Goal: Task Accomplishment & Management: Complete application form

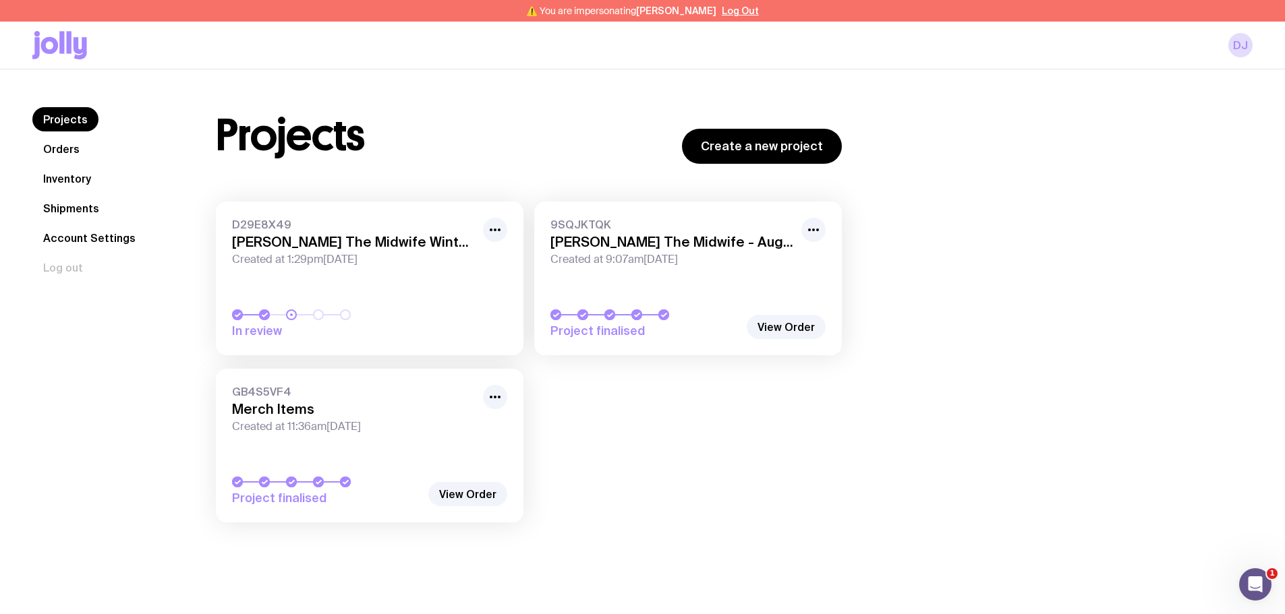
click at [82, 181] on link "Inventory" at bounding box center [66, 179] width 69 height 24
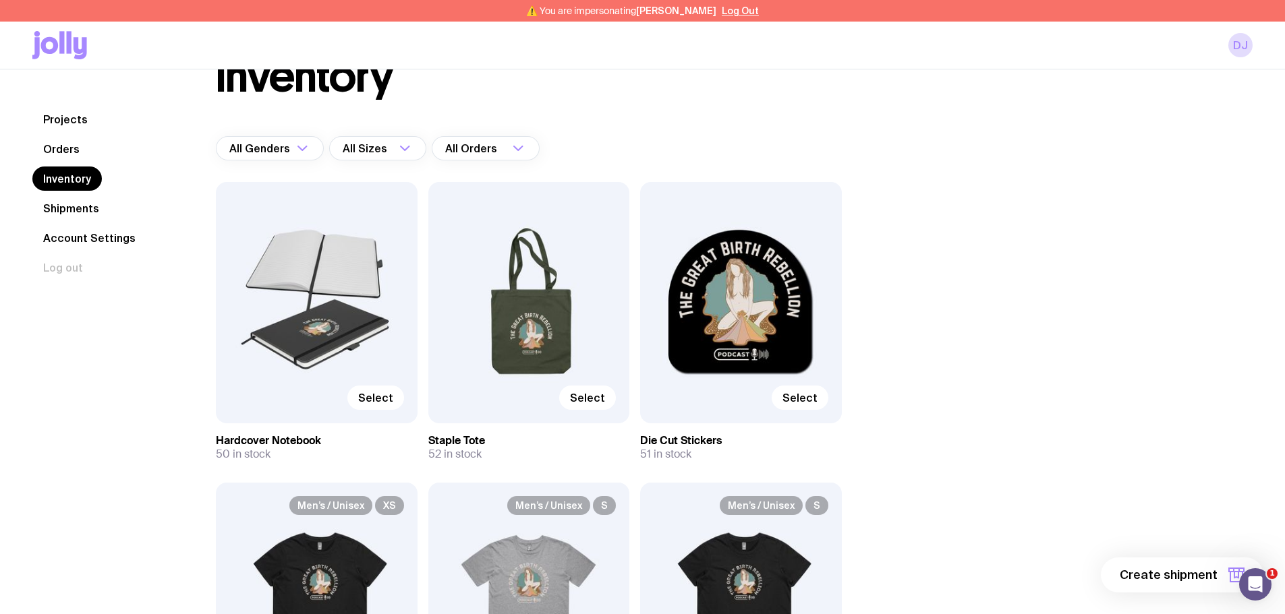
scroll to position [67, 0]
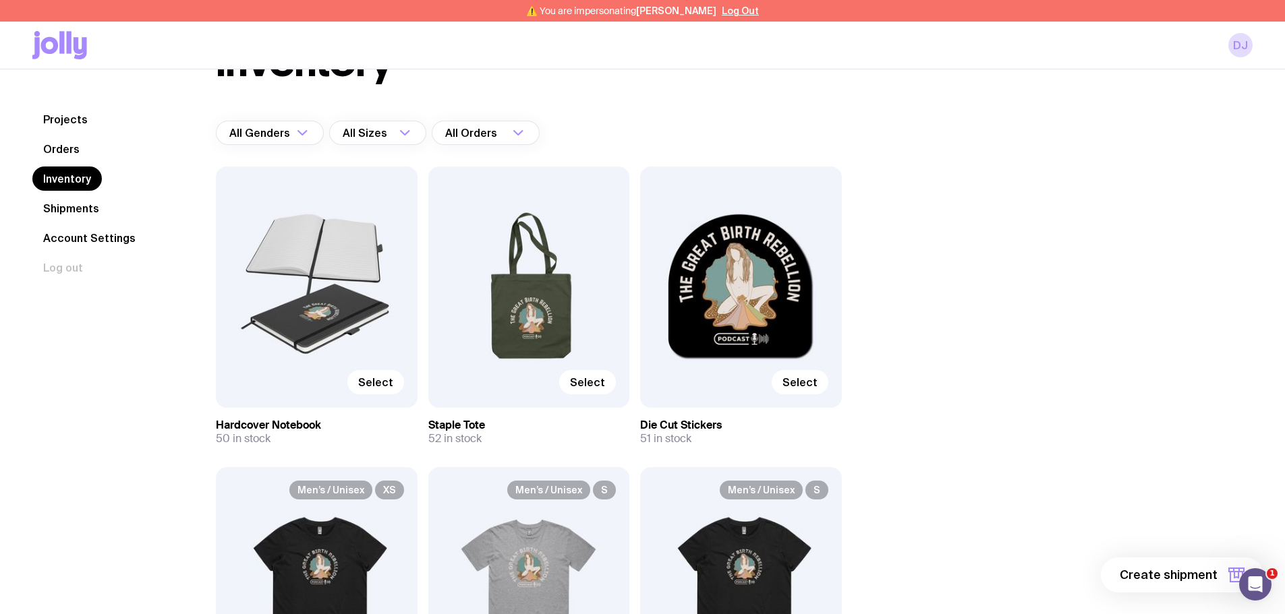
click at [742, 252] on div "Select" at bounding box center [741, 287] width 202 height 241
click at [797, 382] on span "Select" at bounding box center [799, 382] width 35 height 13
click at [0, 0] on input "Select" at bounding box center [0, 0] width 0 height 0
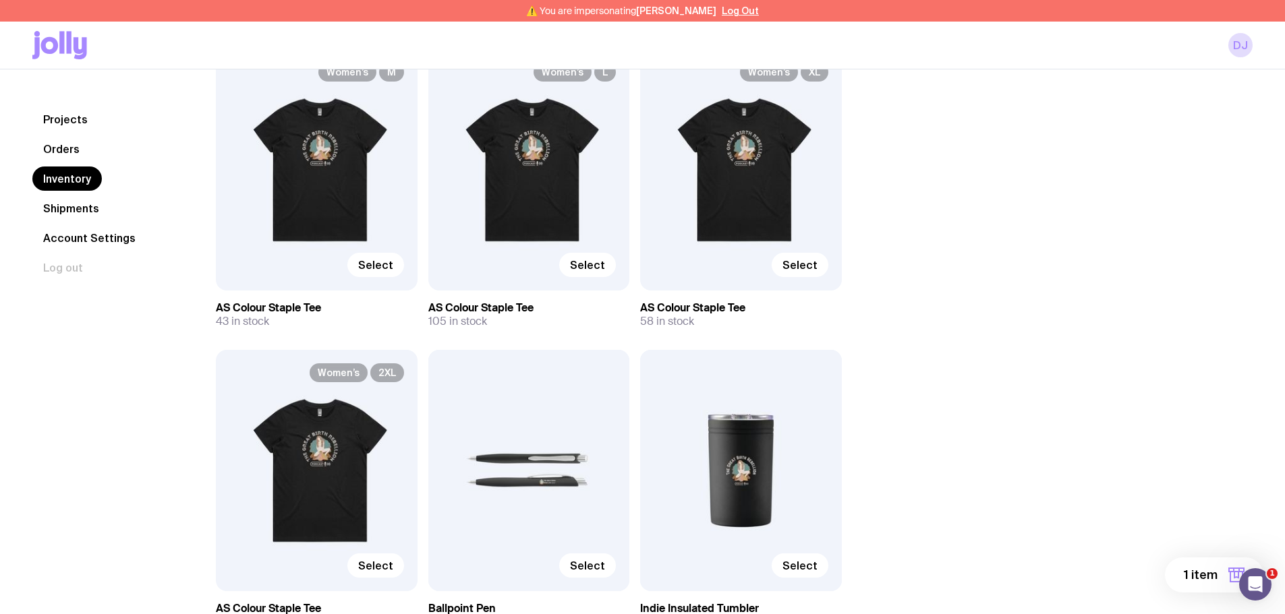
scroll to position [1483, 0]
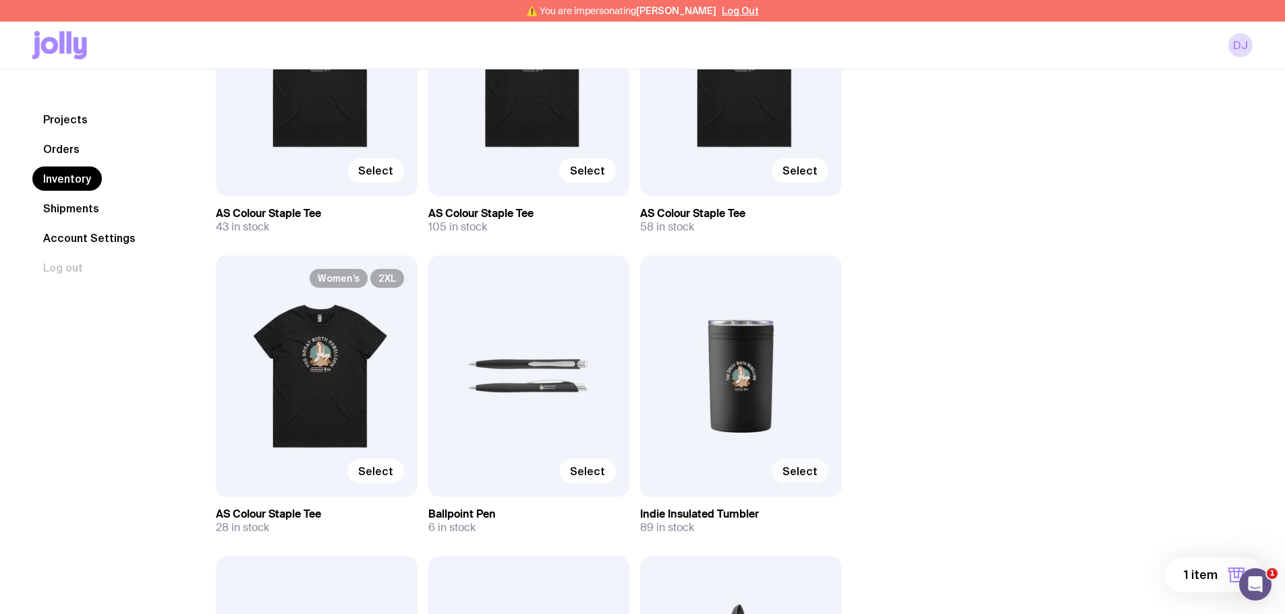
click at [807, 467] on span "Select" at bounding box center [799, 471] width 35 height 13
click at [0, 0] on input "Select" at bounding box center [0, 0] width 0 height 0
click at [1218, 575] on button "2 items" at bounding box center [1208, 575] width 109 height 35
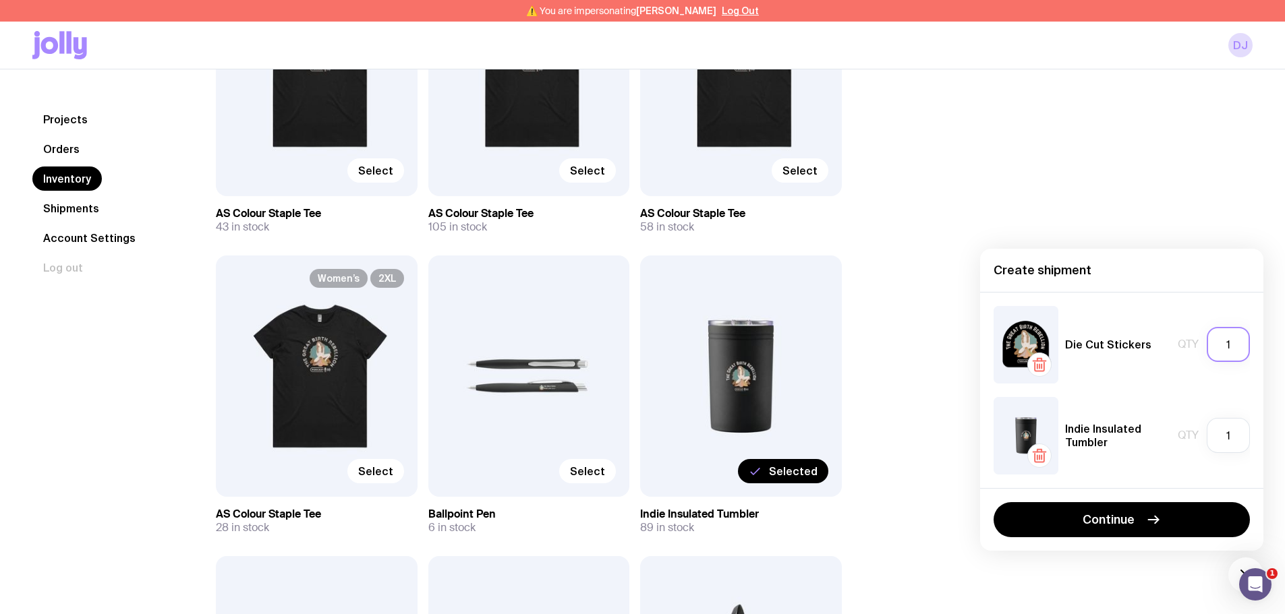
drag, startPoint x: 1223, startPoint y: 351, endPoint x: 1239, endPoint y: 352, distance: 16.2
click at [1239, 352] on input "1" at bounding box center [1227, 344] width 43 height 35
type input "2"
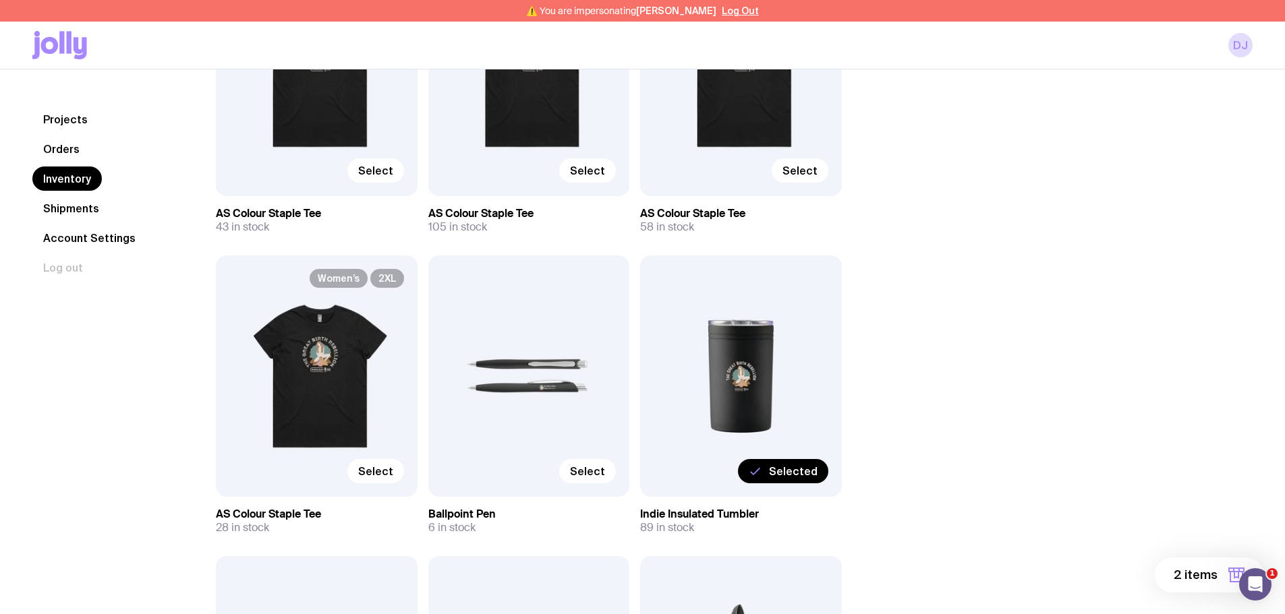
click at [1222, 576] on button "2 items" at bounding box center [1208, 575] width 109 height 35
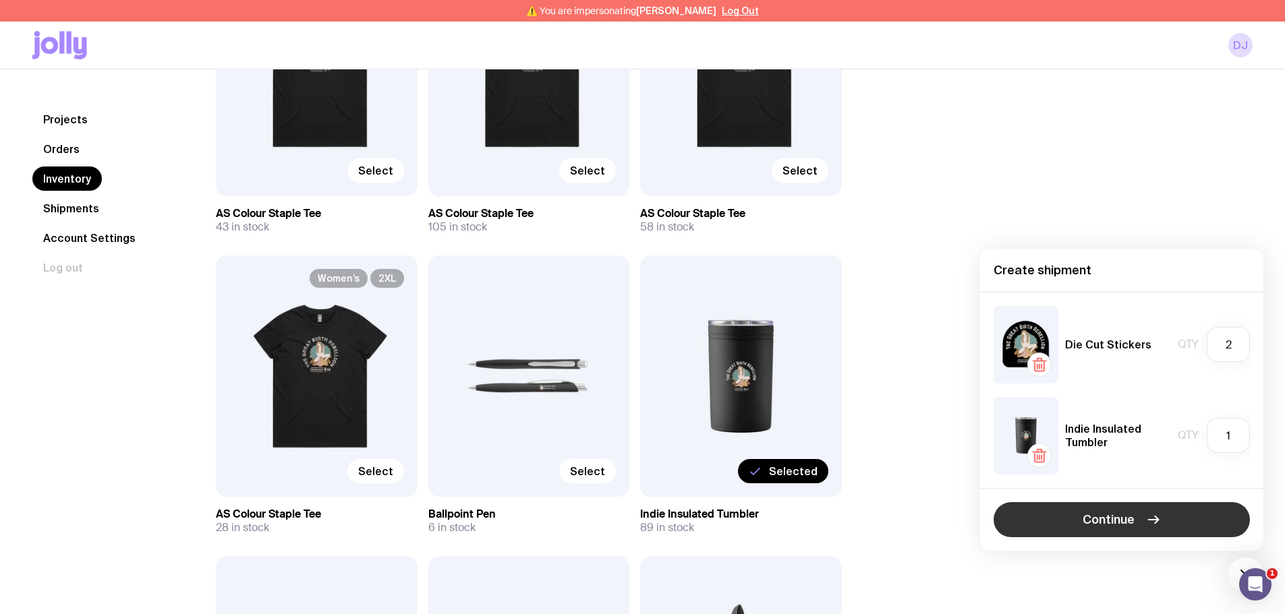
click at [1098, 523] on span "Continue" at bounding box center [1108, 520] width 52 height 16
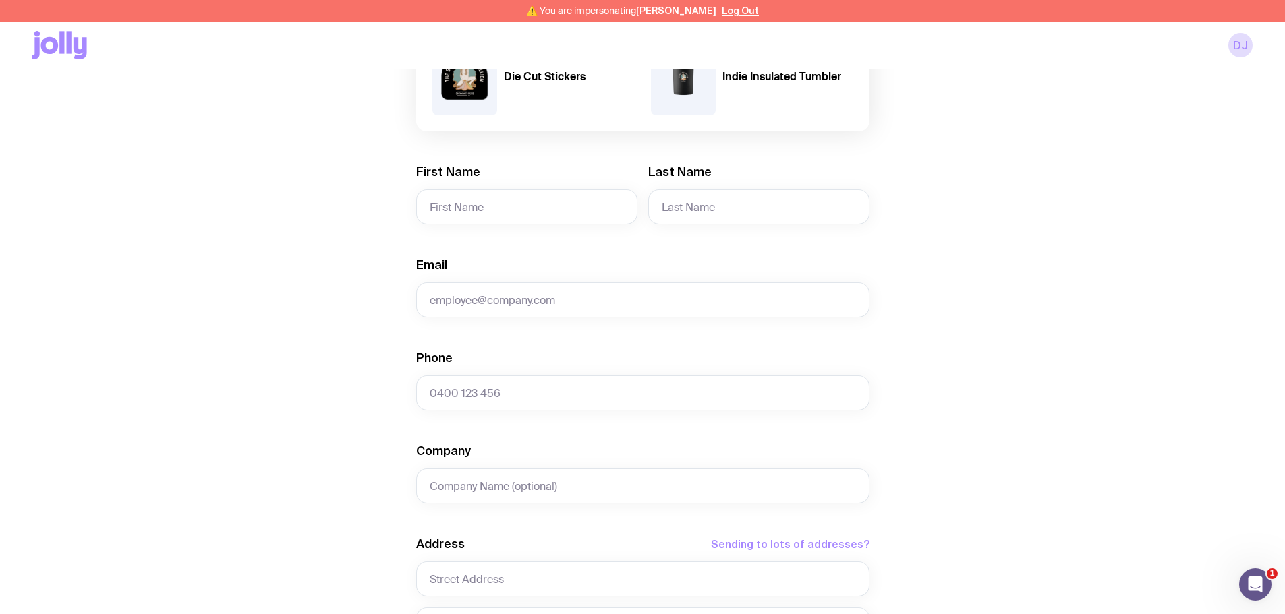
scroll to position [270, 0]
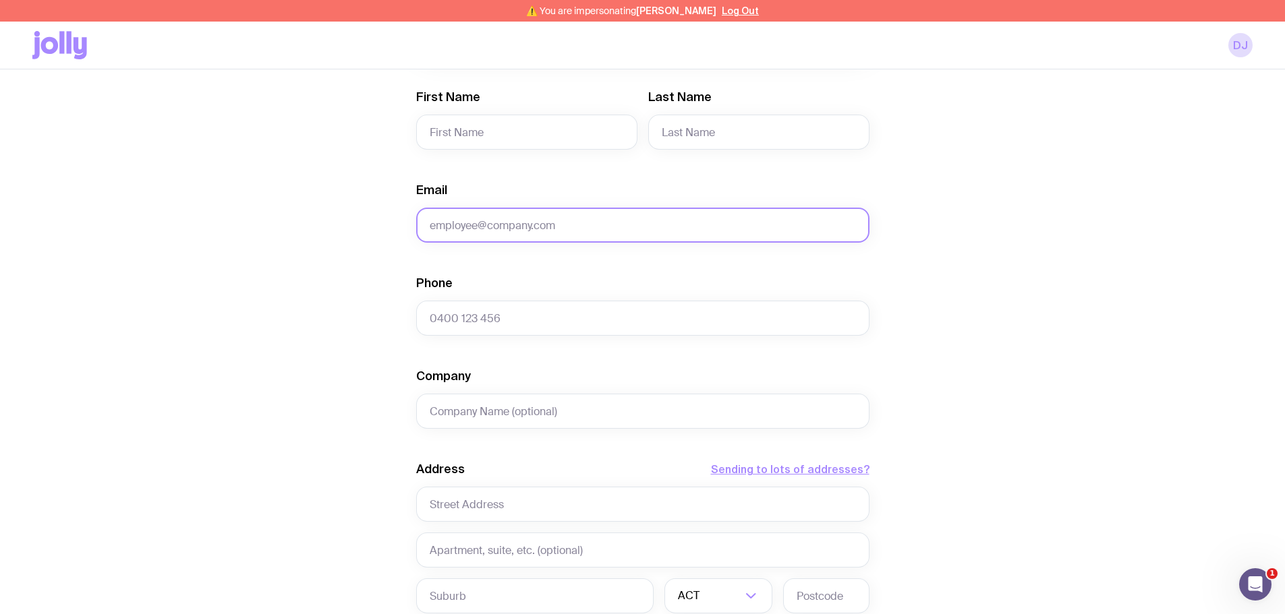
click at [520, 228] on input "Email" at bounding box center [642, 225] width 453 height 35
type input "[EMAIL_ADDRESS][DOMAIN_NAME]"
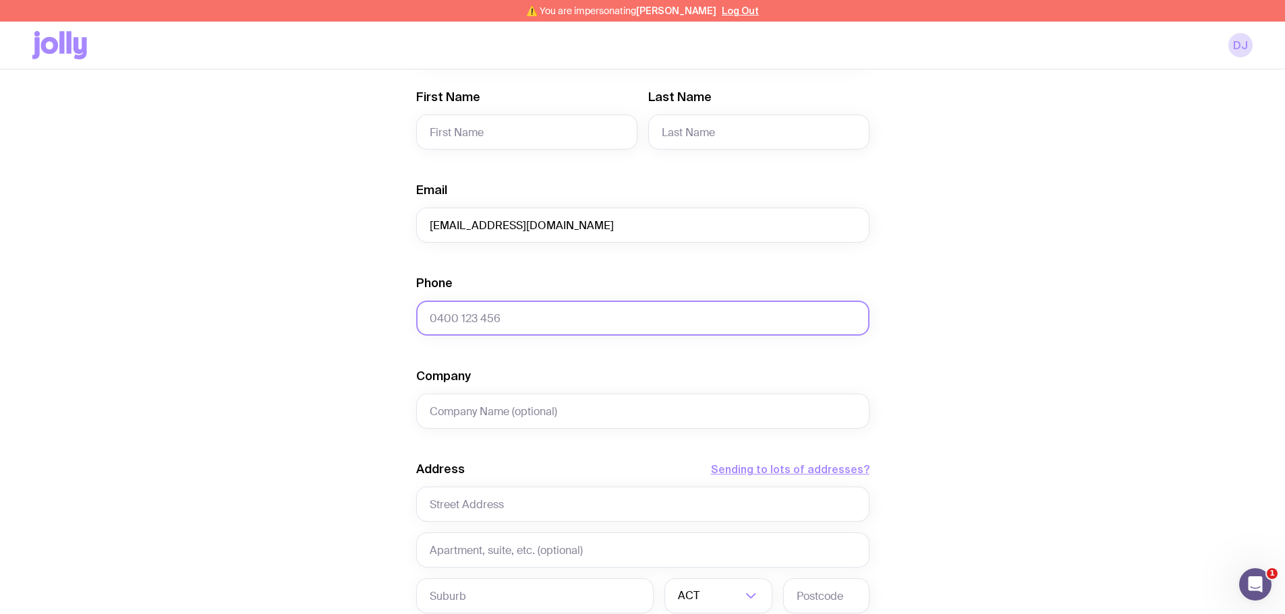
click at [467, 324] on input "Phone" at bounding box center [642, 318] width 453 height 35
paste input "417403899"
type input "0417403899"
click at [392, 322] on div "Create shipment Shipment details 2 Die Cut Stickers 1 Indie Insulated Tumbler F…" at bounding box center [642, 367] width 1220 height 1026
click at [397, 346] on div "Create shipment Shipment details 2 Die Cut Stickers 1 Indie Insulated Tumbler F…" at bounding box center [642, 367] width 1220 height 1026
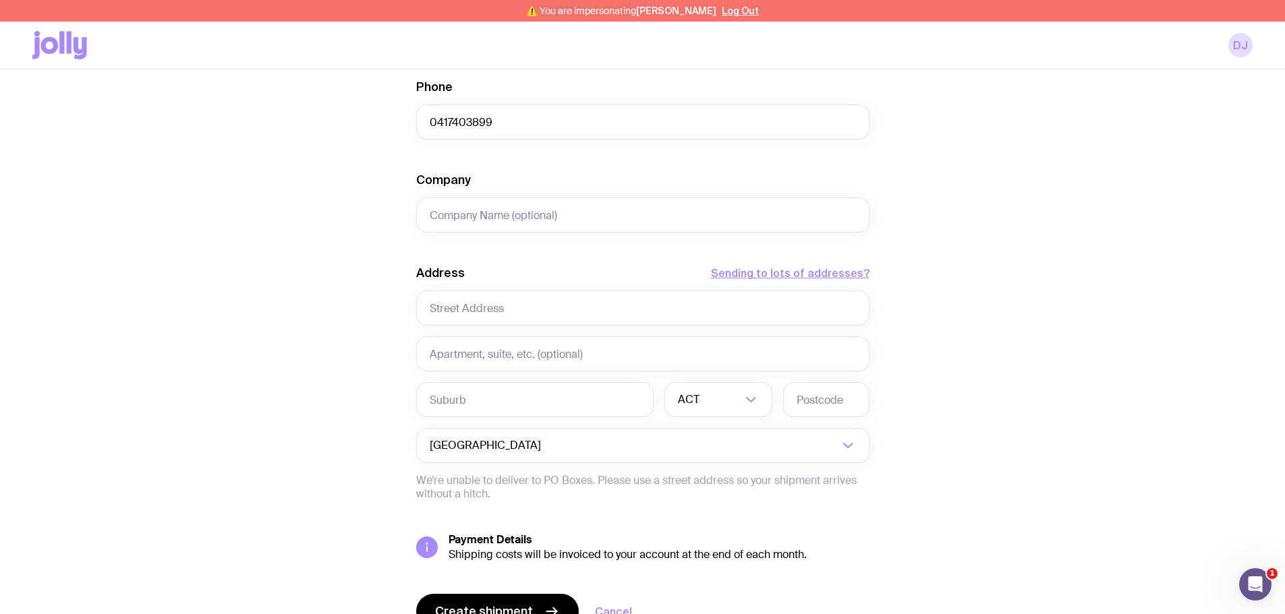
scroll to position [472, 0]
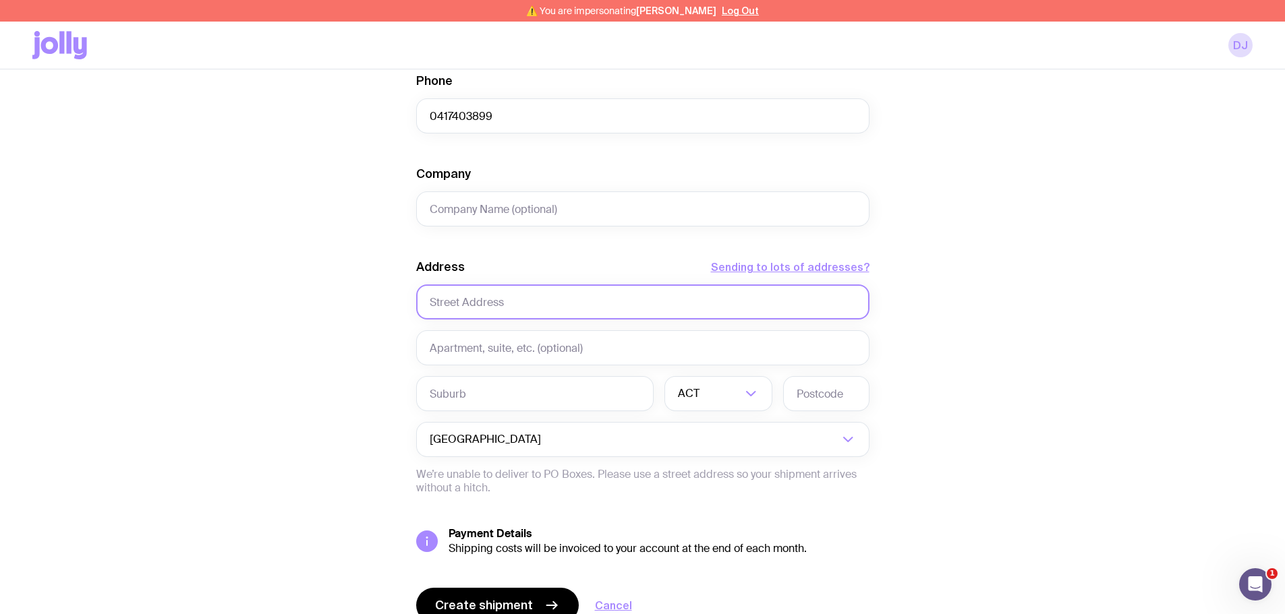
click at [467, 306] on input "text" at bounding box center [642, 302] width 453 height 35
paste input "[PERSON_NAME]"
type input "[PERSON_NAME]"
click at [388, 345] on div "Create shipment Shipment details 2 Die Cut Stickers 1 Indie Insulated Tumbler F…" at bounding box center [642, 164] width 1220 height 1026
click at [454, 383] on input "text" at bounding box center [534, 393] width 237 height 35
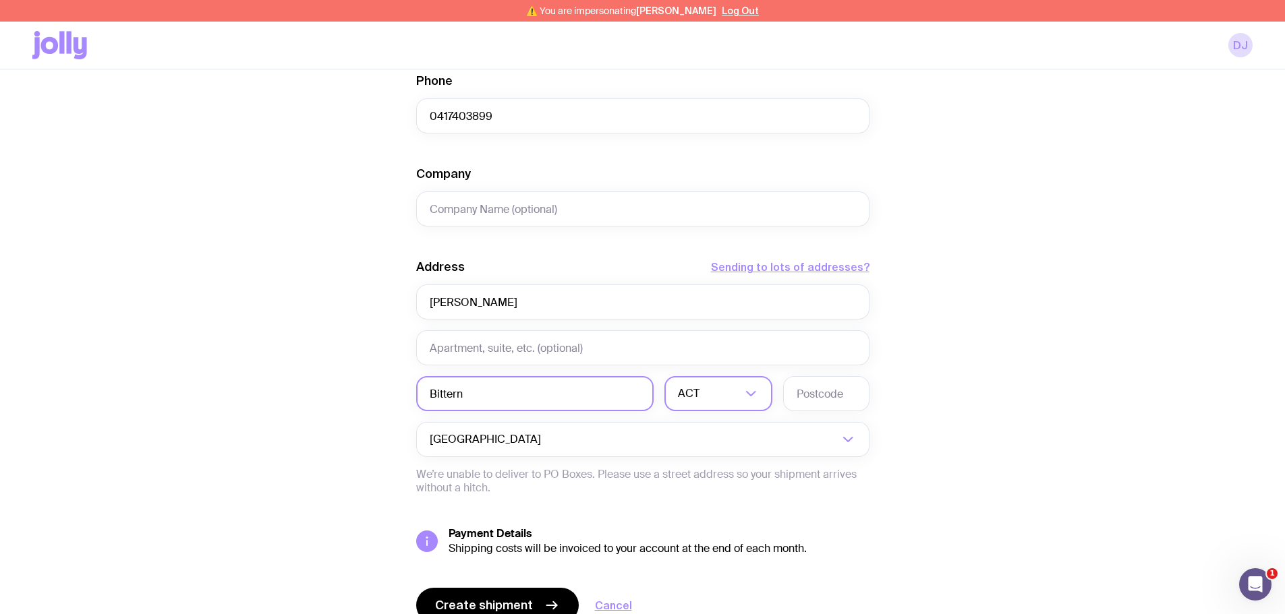
type input "Bittern"
click at [691, 402] on div "ACT" at bounding box center [703, 393] width 78 height 35
click at [713, 475] on li "VIC" at bounding box center [718, 485] width 107 height 29
click at [801, 401] on input "text" at bounding box center [826, 393] width 86 height 35
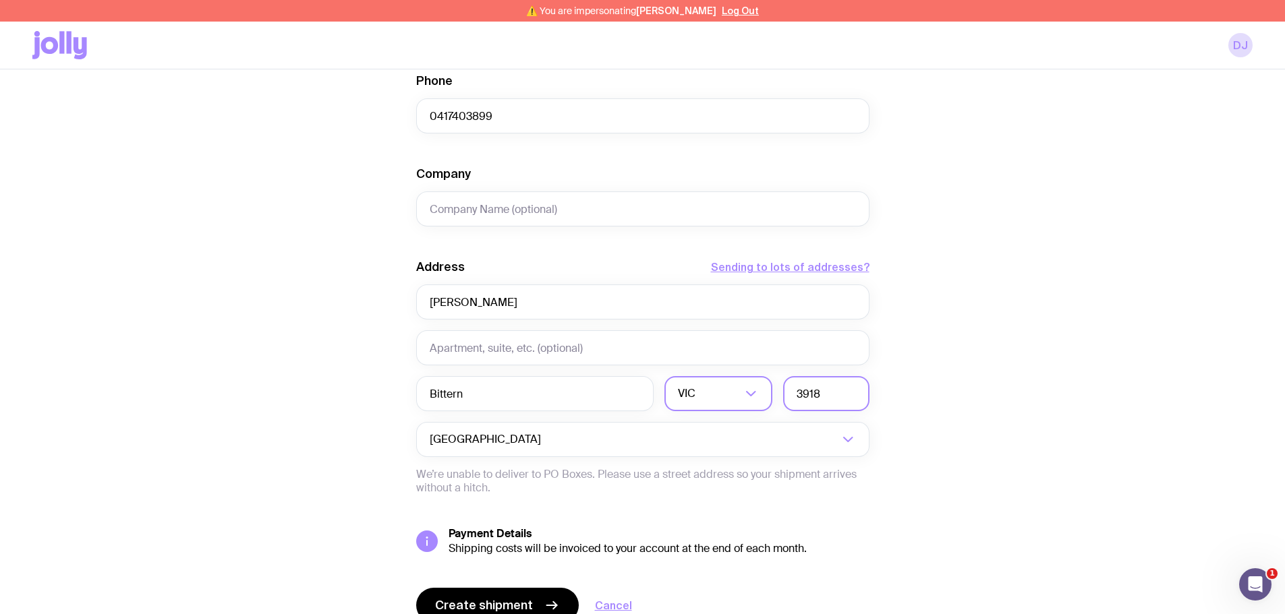
type input "3918"
click at [379, 440] on div "Create shipment Shipment details 2 Die Cut Stickers 1 Indie Insulated Tumbler F…" at bounding box center [642, 164] width 1220 height 1026
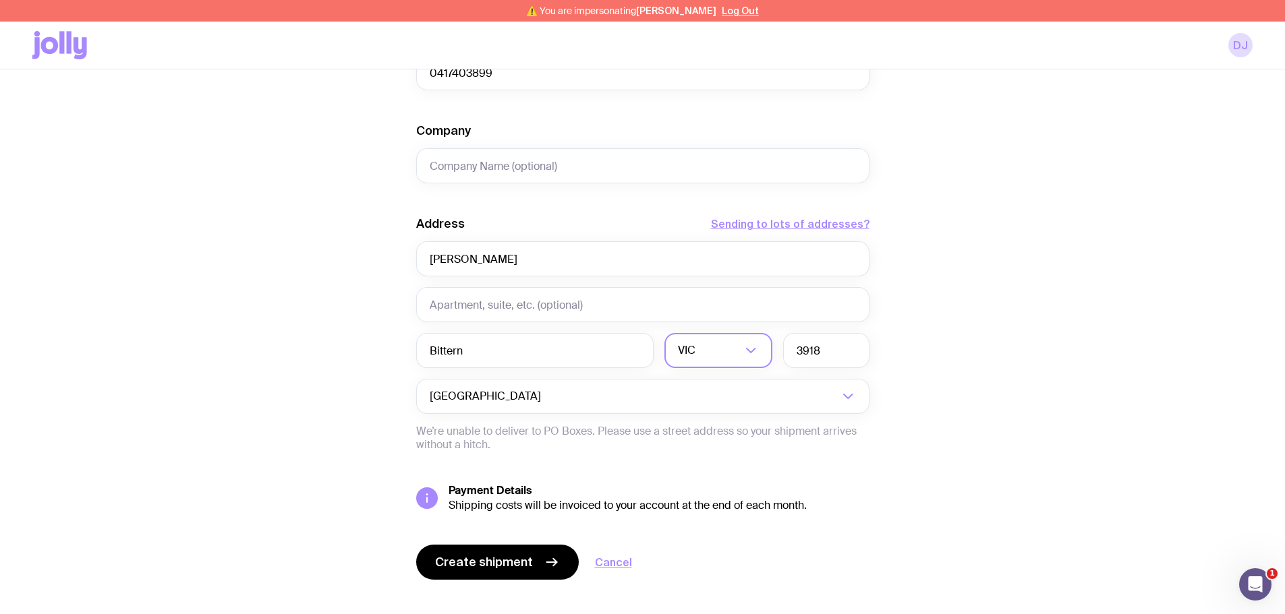
scroll to position [535, 0]
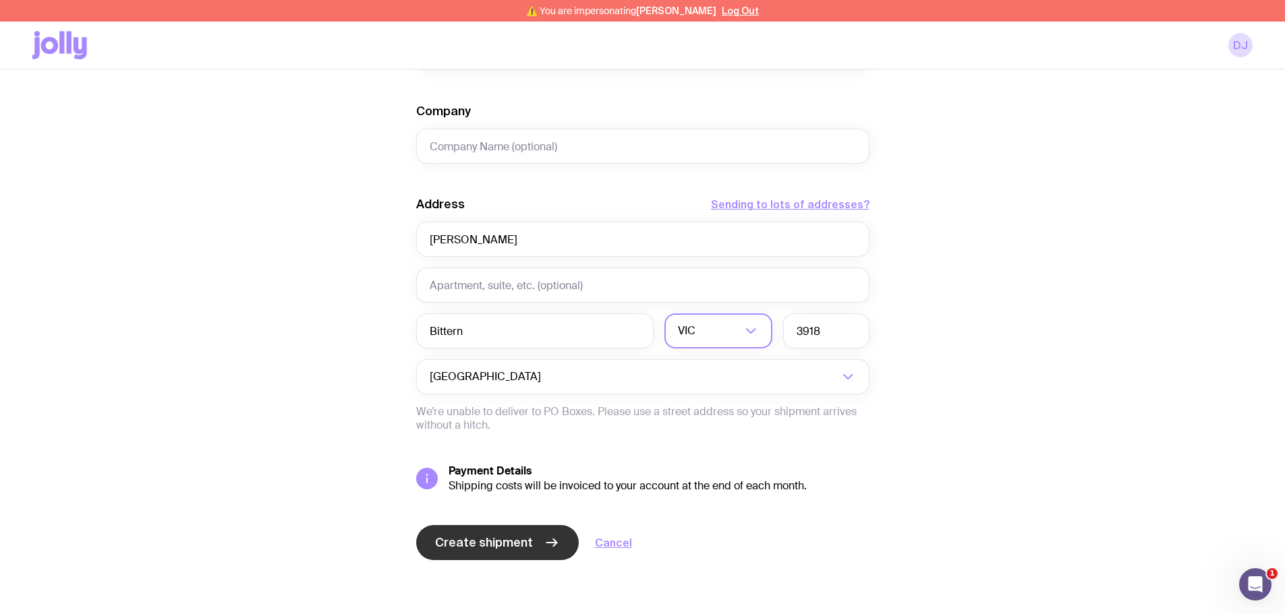
click at [523, 527] on button "Create shipment" at bounding box center [497, 542] width 163 height 35
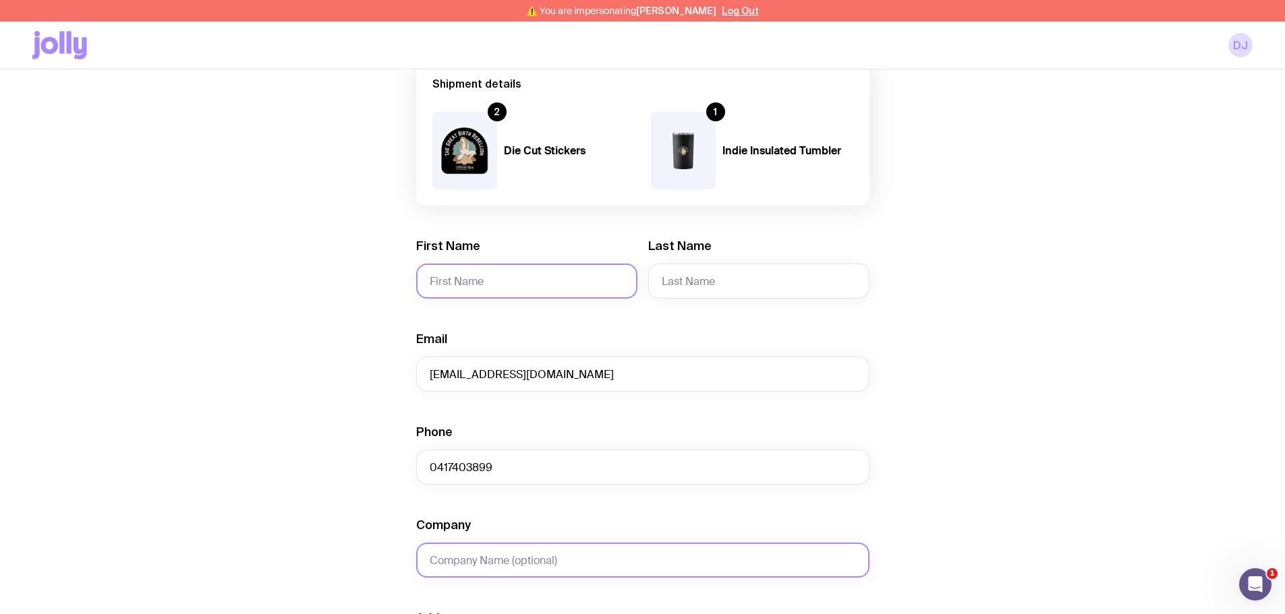
scroll to position [115, 0]
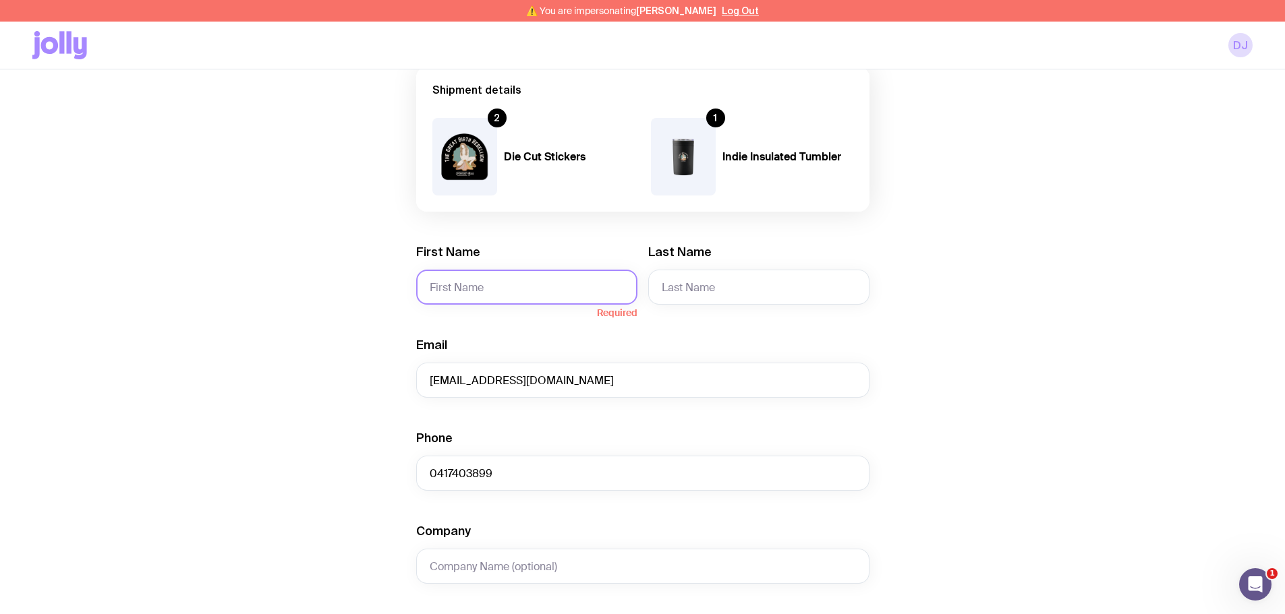
click at [428, 293] on input "First Name" at bounding box center [526, 287] width 221 height 35
paste input "[PERSON_NAME]"
type input "[PERSON_NAME]"
click at [708, 275] on input "Last Name" at bounding box center [758, 287] width 221 height 35
paste input "Seadon"
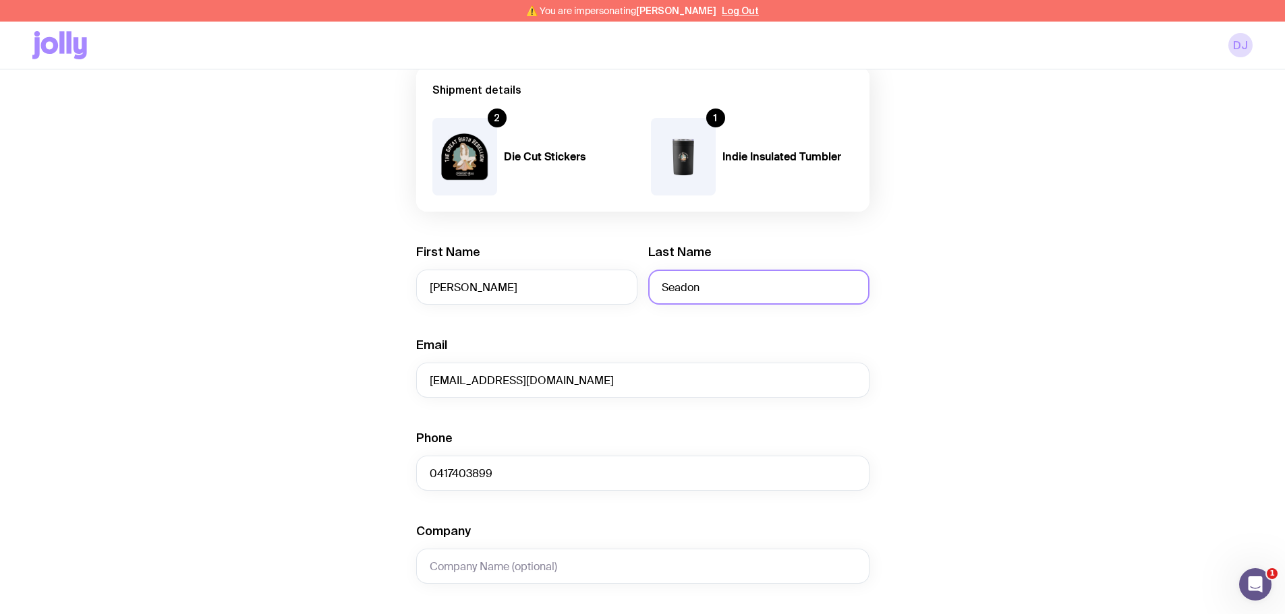
type input "Seadon"
click at [982, 272] on div "Create shipment Shipment details 2 Die Cut Stickers 1 Indie Insulated Tumbler F…" at bounding box center [642, 522] width 1220 height 1026
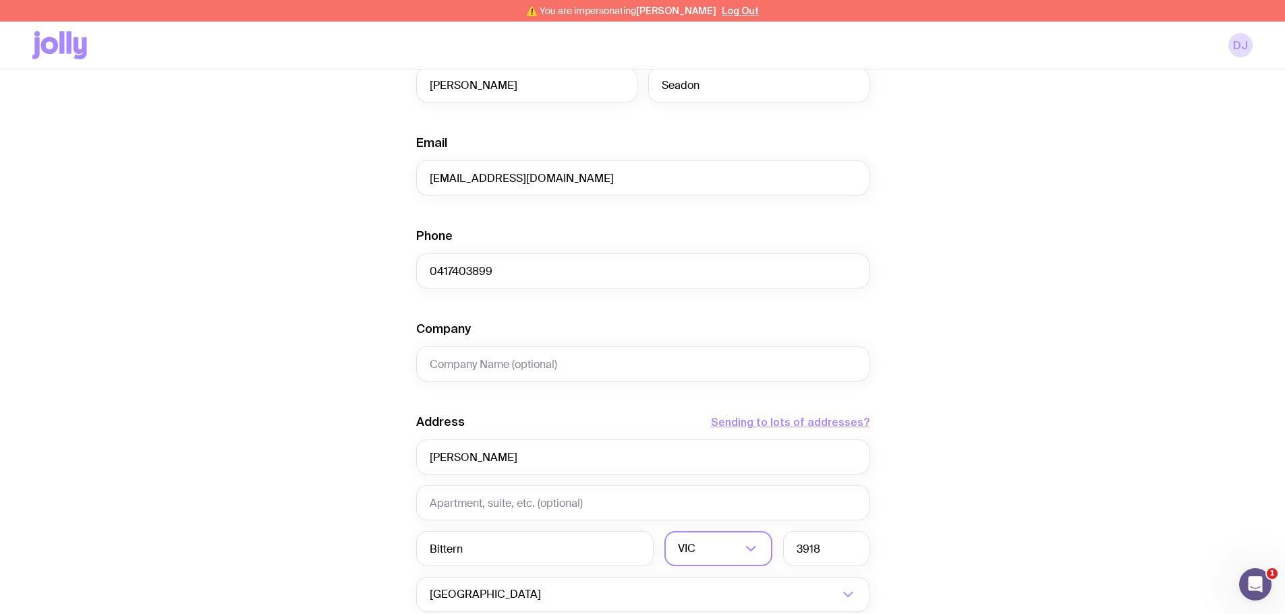
scroll to position [384, 0]
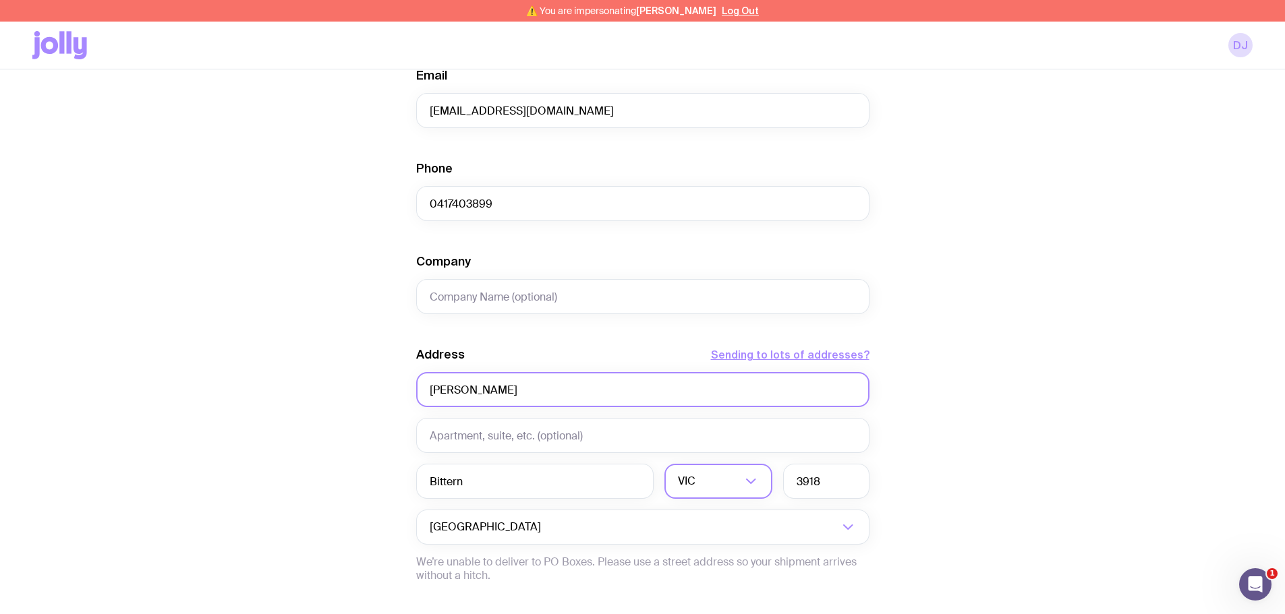
click at [457, 392] on input "[PERSON_NAME]" at bounding box center [642, 389] width 453 height 35
paste input "[STREET_ADDRESS]"
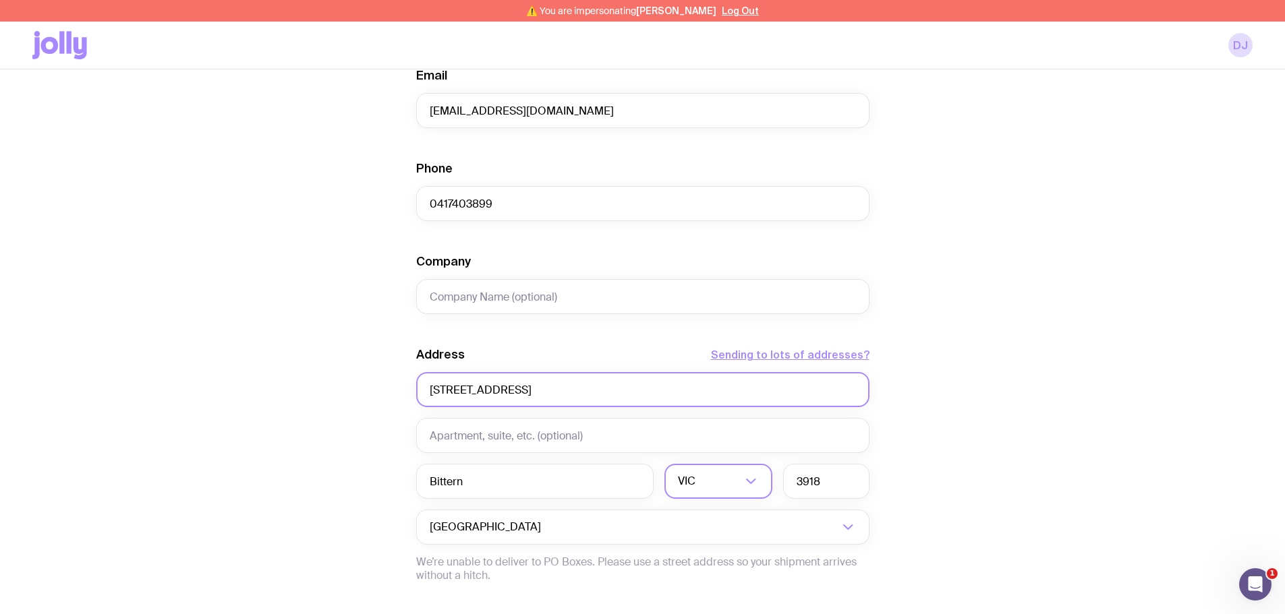
type input "[STREET_ADDRESS]"
click at [372, 404] on div "Create shipment Shipment details 2 Die Cut Stickers 1 Indie Insulated Tumbler F…" at bounding box center [642, 252] width 1220 height 1026
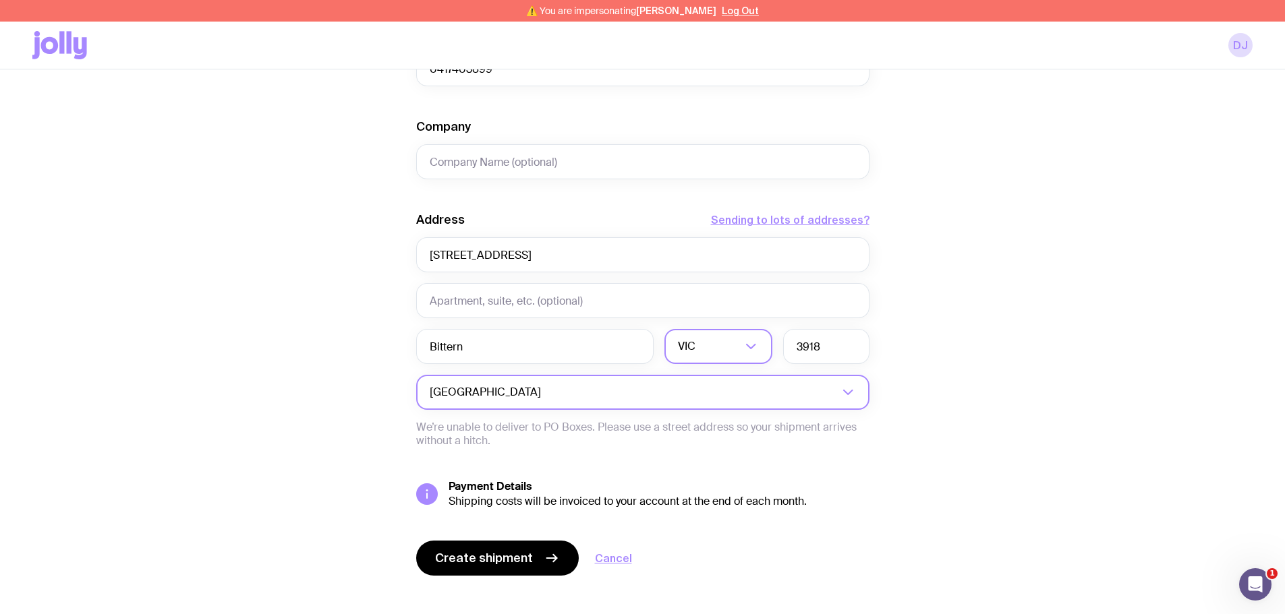
scroll to position [535, 0]
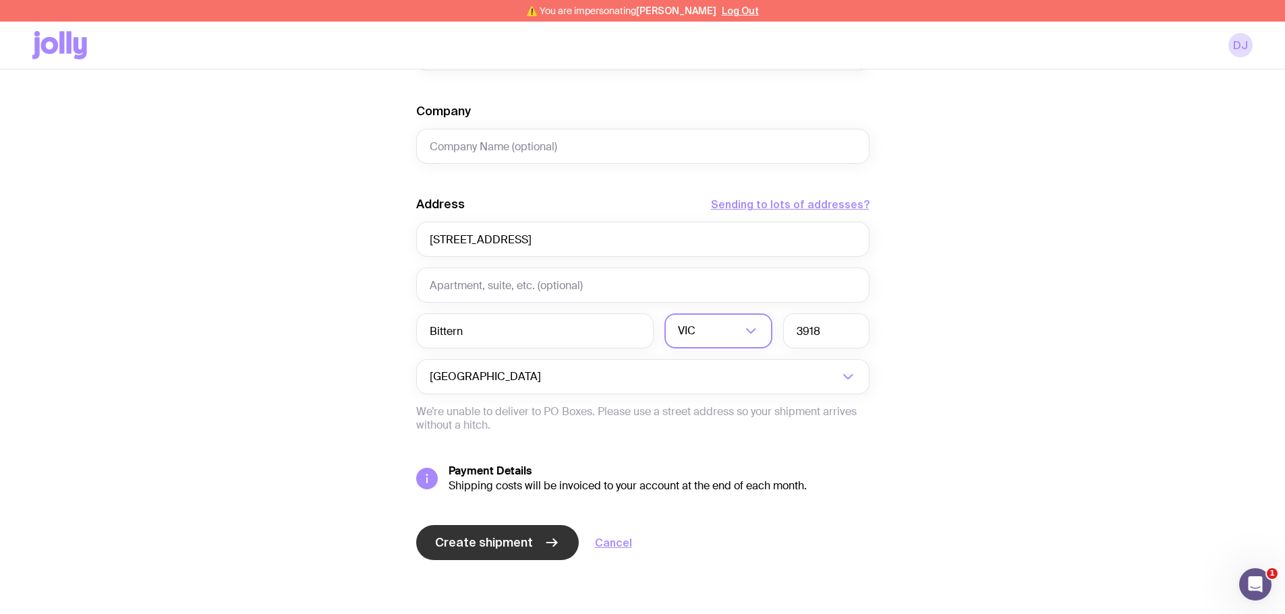
click at [483, 533] on button "Create shipment" at bounding box center [497, 542] width 163 height 35
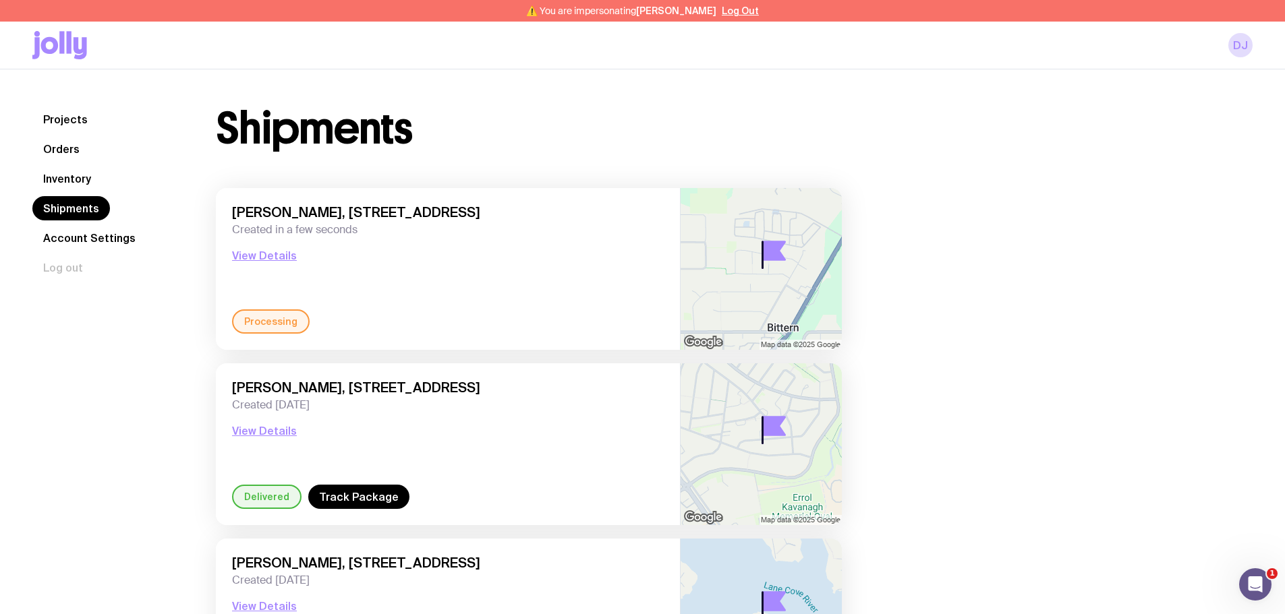
click at [61, 177] on link "Inventory" at bounding box center [66, 179] width 69 height 24
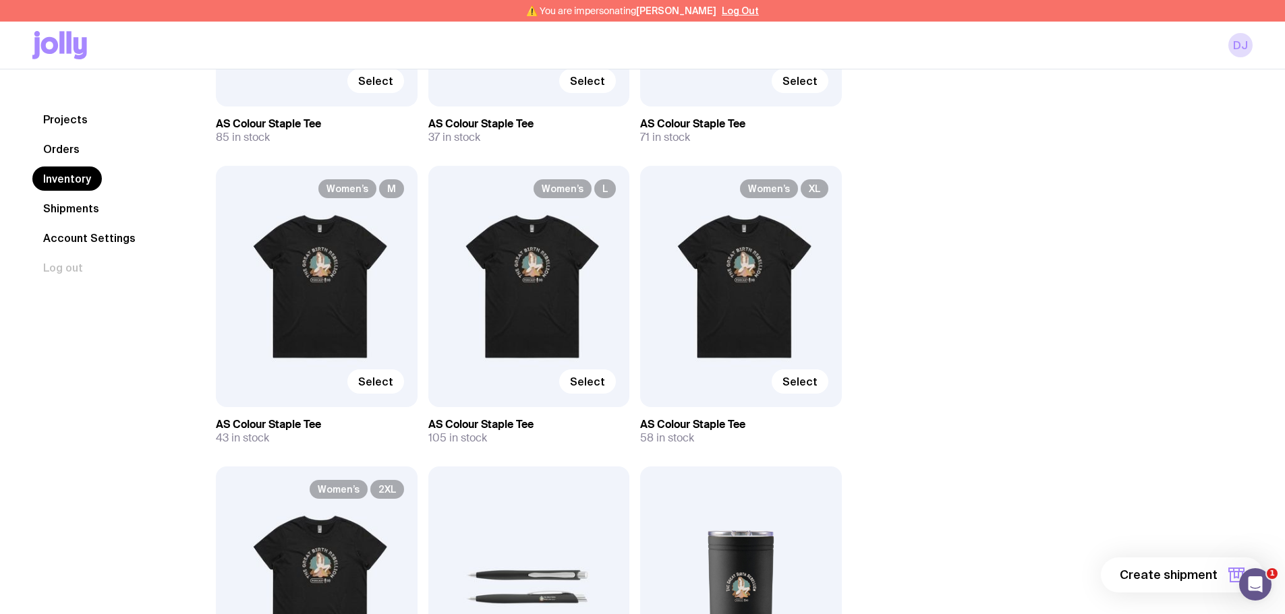
scroll to position [1281, 0]
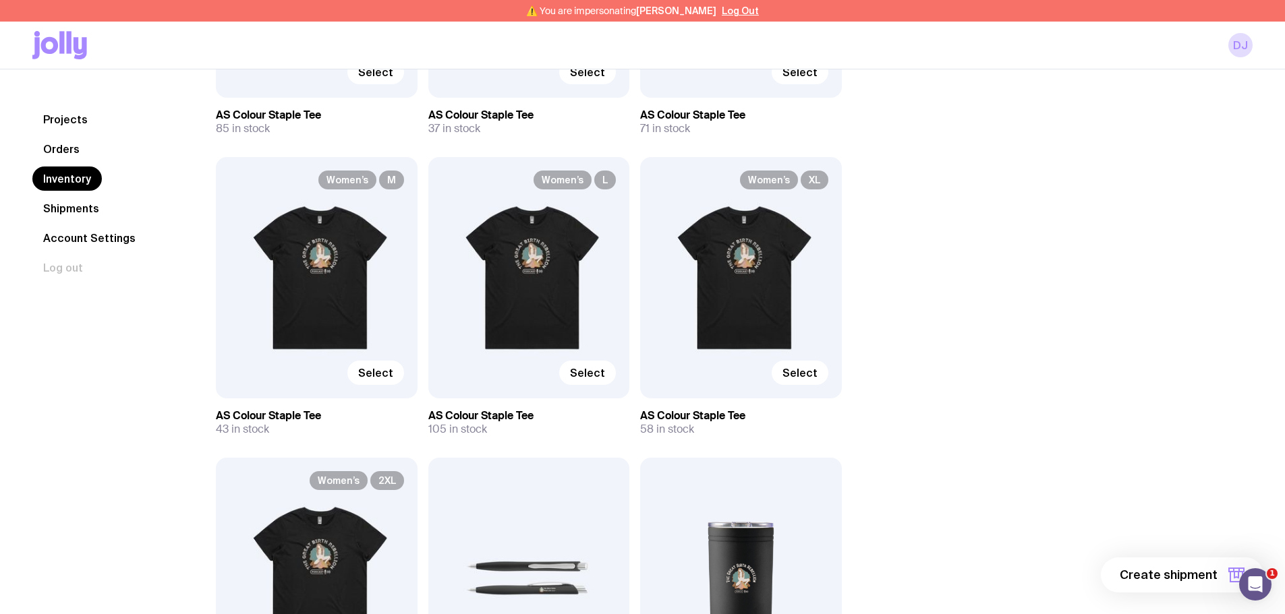
click at [543, 299] on div "Women’s L Select" at bounding box center [529, 277] width 202 height 241
click at [591, 372] on span "Select" at bounding box center [587, 372] width 35 height 13
click at [0, 0] on input "Select" at bounding box center [0, 0] width 0 height 0
click at [1191, 567] on span "1 item" at bounding box center [1200, 575] width 34 height 16
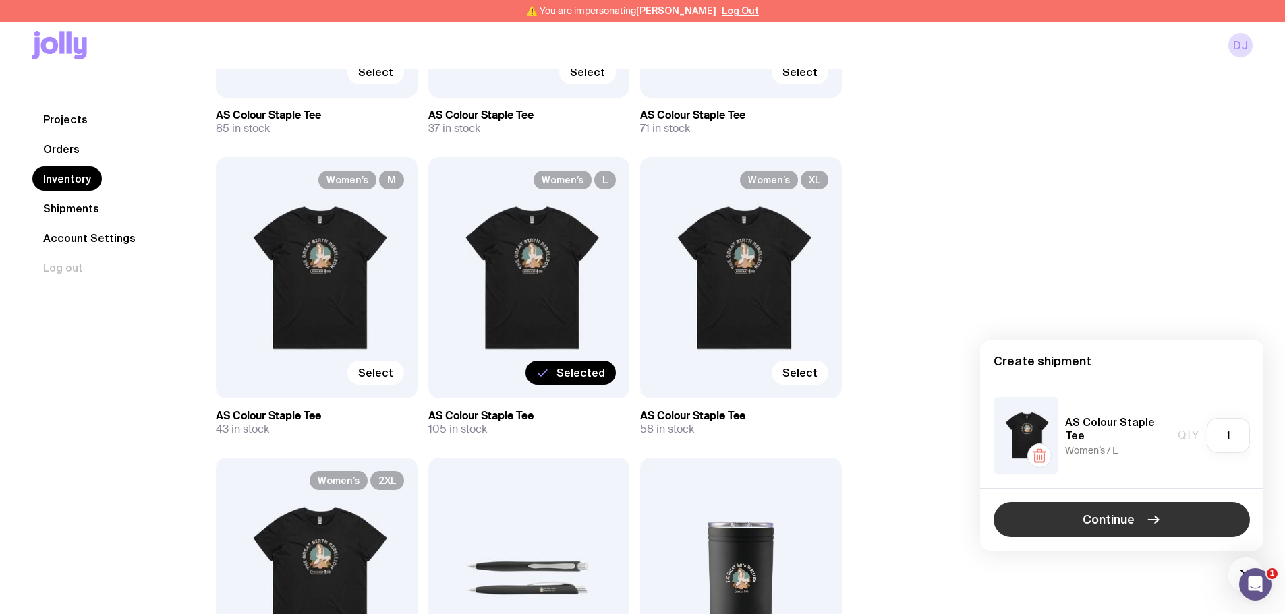
click at [1098, 521] on span "Continue" at bounding box center [1108, 520] width 52 height 16
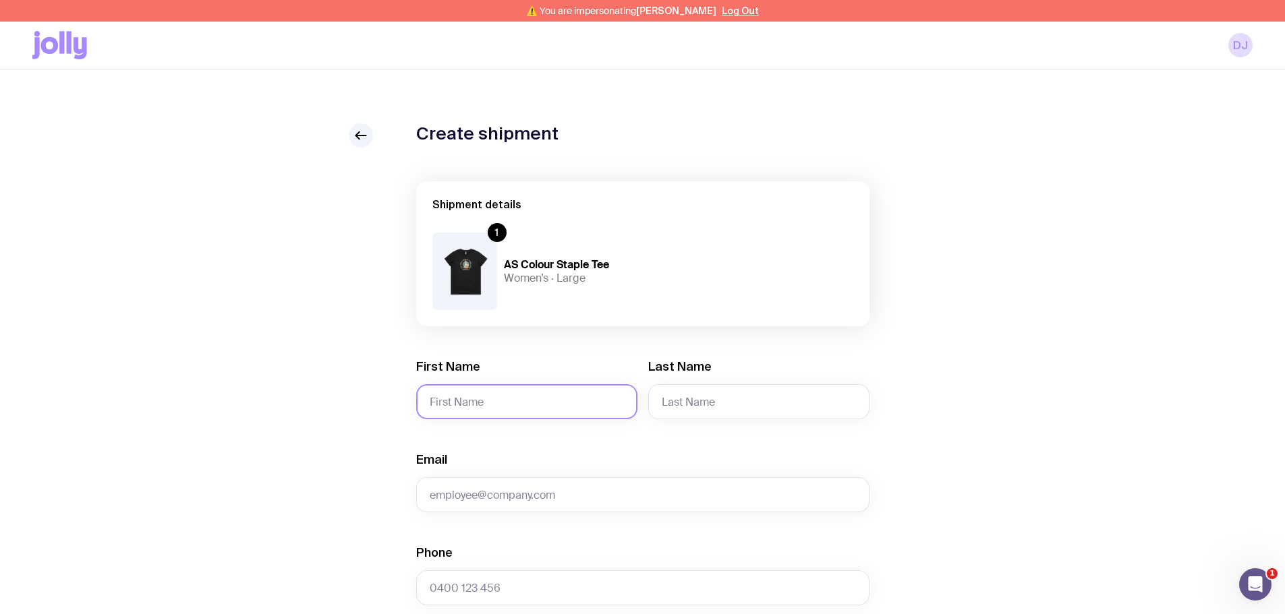
click at [463, 411] on input "First Name" at bounding box center [526, 401] width 221 height 35
paste input "[PERSON_NAME]"
click at [435, 409] on input "[PERSON_NAME]" at bounding box center [526, 401] width 221 height 35
click at [501, 406] on input "[PERSON_NAME]" at bounding box center [526, 401] width 221 height 35
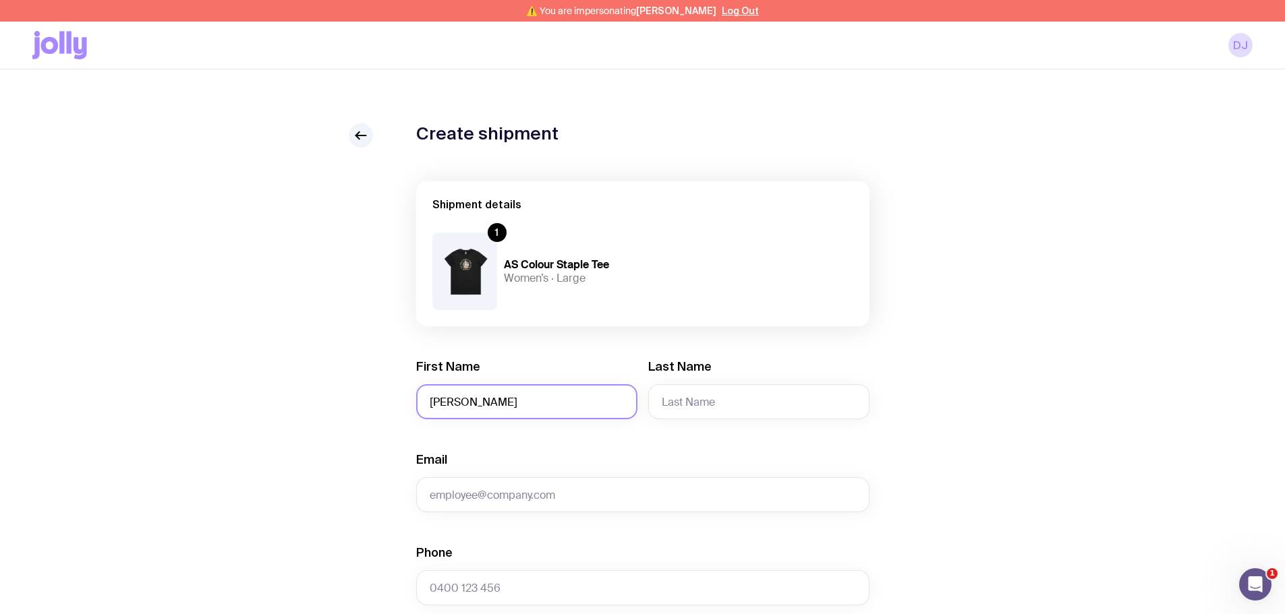
type input "[PERSON_NAME]"
paste input "[PERSON_NAME]"
click at [665, 401] on input "[PERSON_NAME]" at bounding box center [758, 401] width 221 height 35
type input "[PERSON_NAME]"
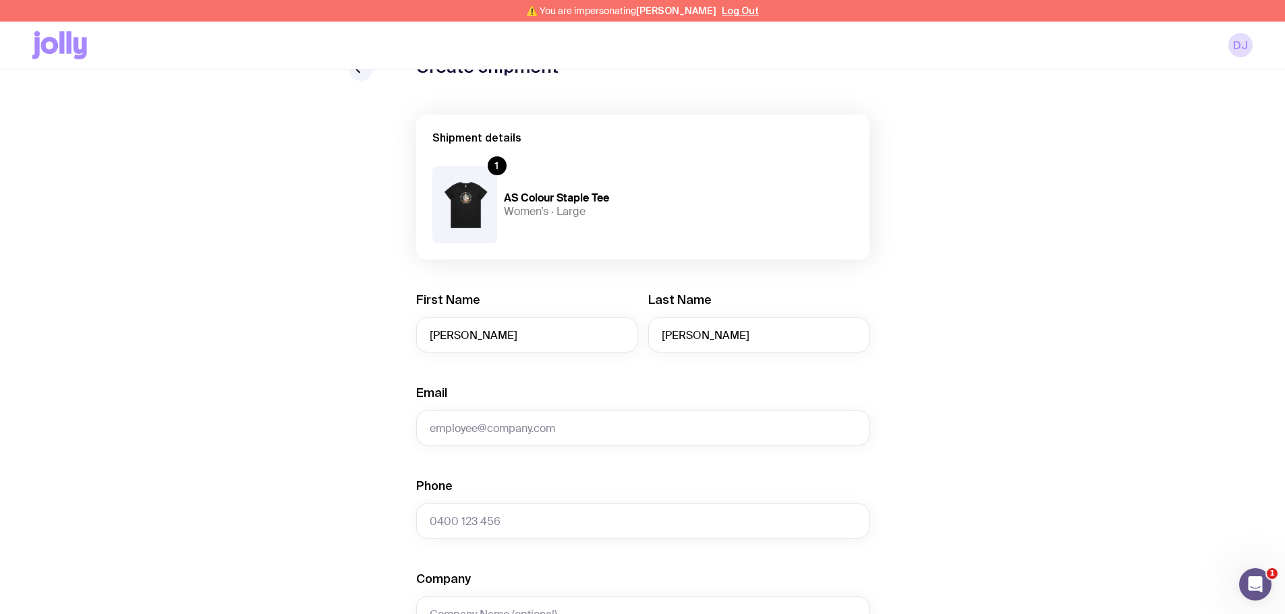
scroll to position [67, 0]
click at [510, 415] on input "Email" at bounding box center [642, 427] width 453 height 35
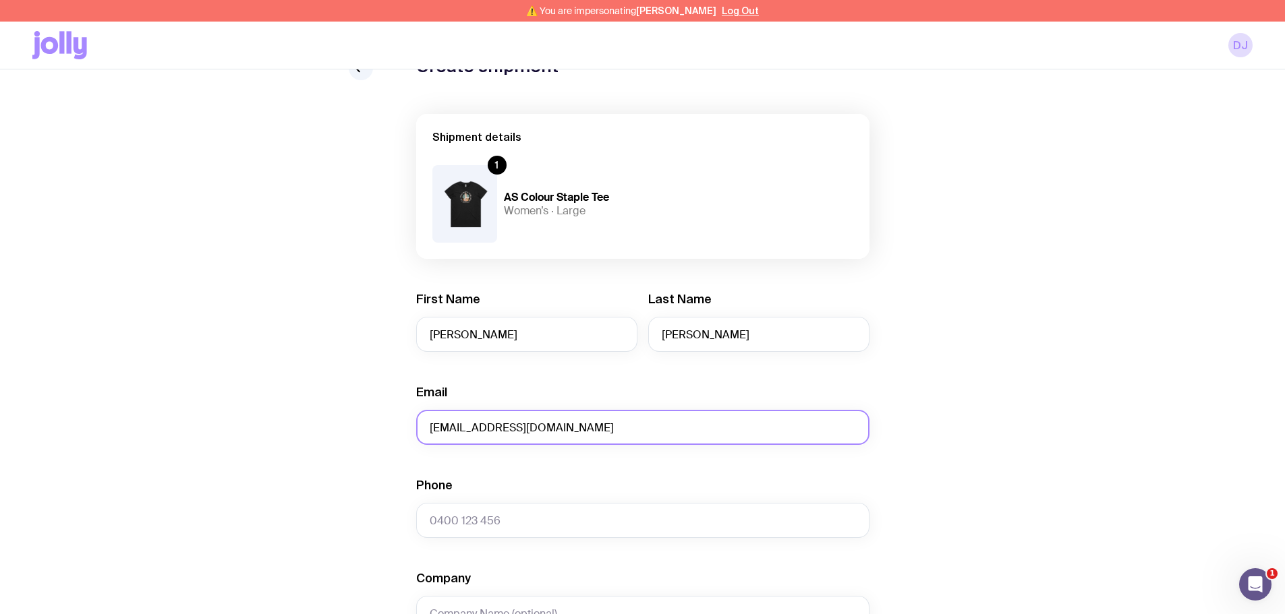
scroll to position [135, 0]
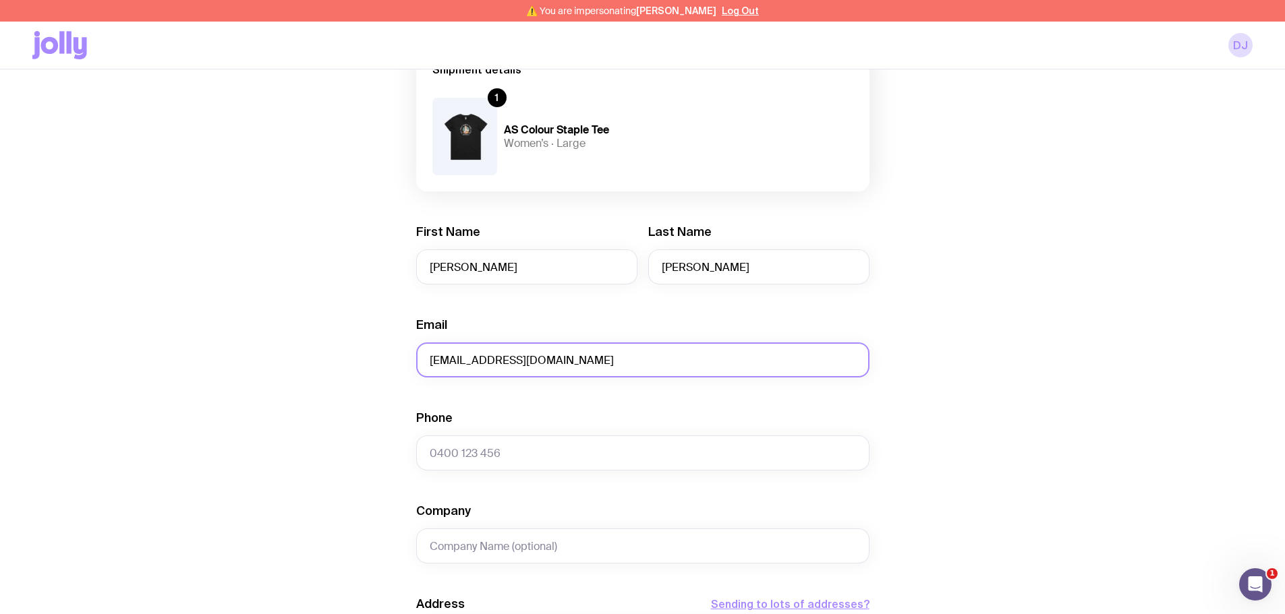
type input "[EMAIL_ADDRESS][DOMAIN_NAME]"
click at [437, 464] on input "Phone" at bounding box center [642, 453] width 453 height 35
paste input "0424418520"
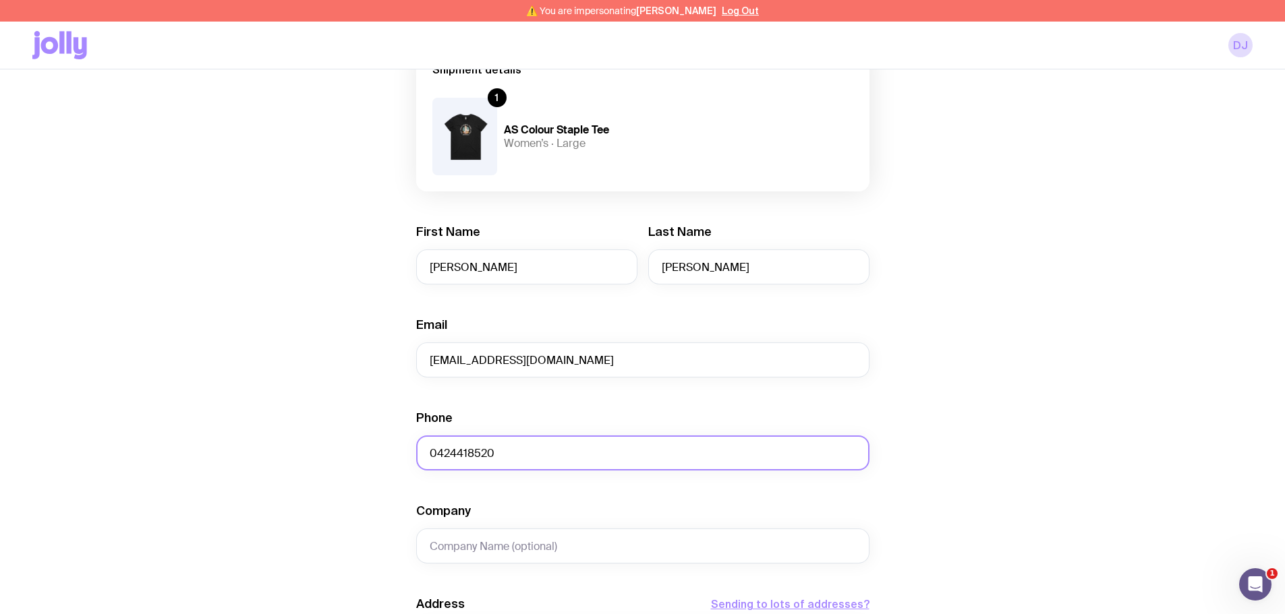
type input "0424418520"
click at [347, 453] on div "Create shipment Shipment details 1 AS Colour Staple Tee Women’s · Large First N…" at bounding box center [642, 502] width 1220 height 1026
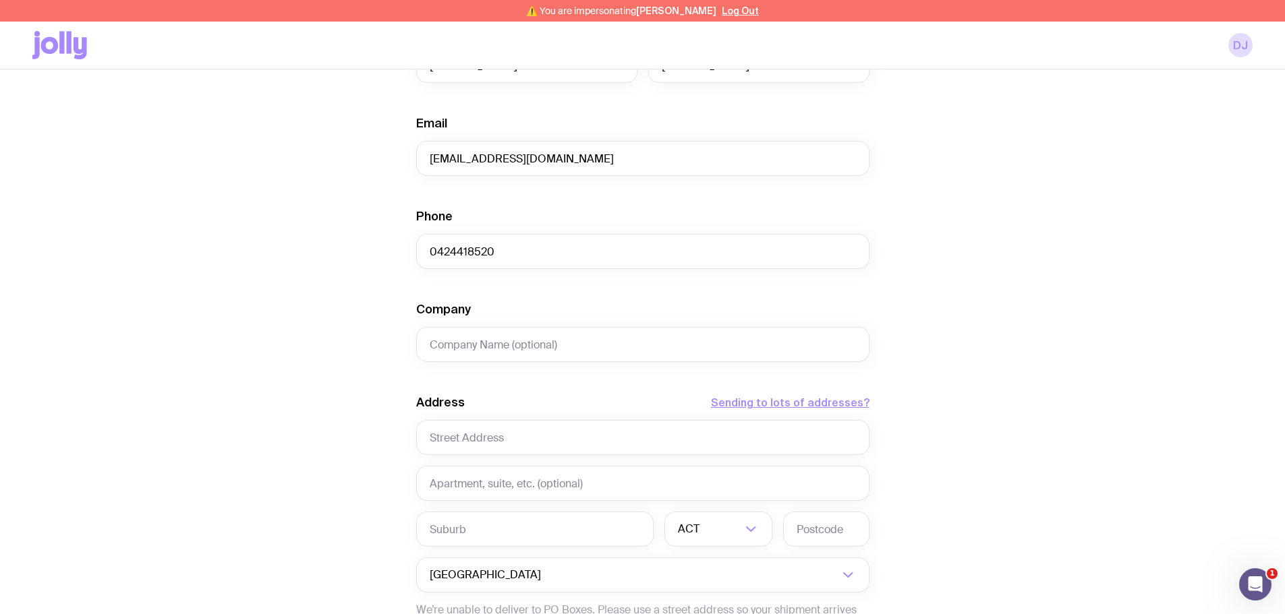
scroll to position [337, 0]
click at [485, 442] on input "text" at bounding box center [642, 436] width 453 height 35
paste input "[STREET_ADDRESS][PERSON_NAME]"
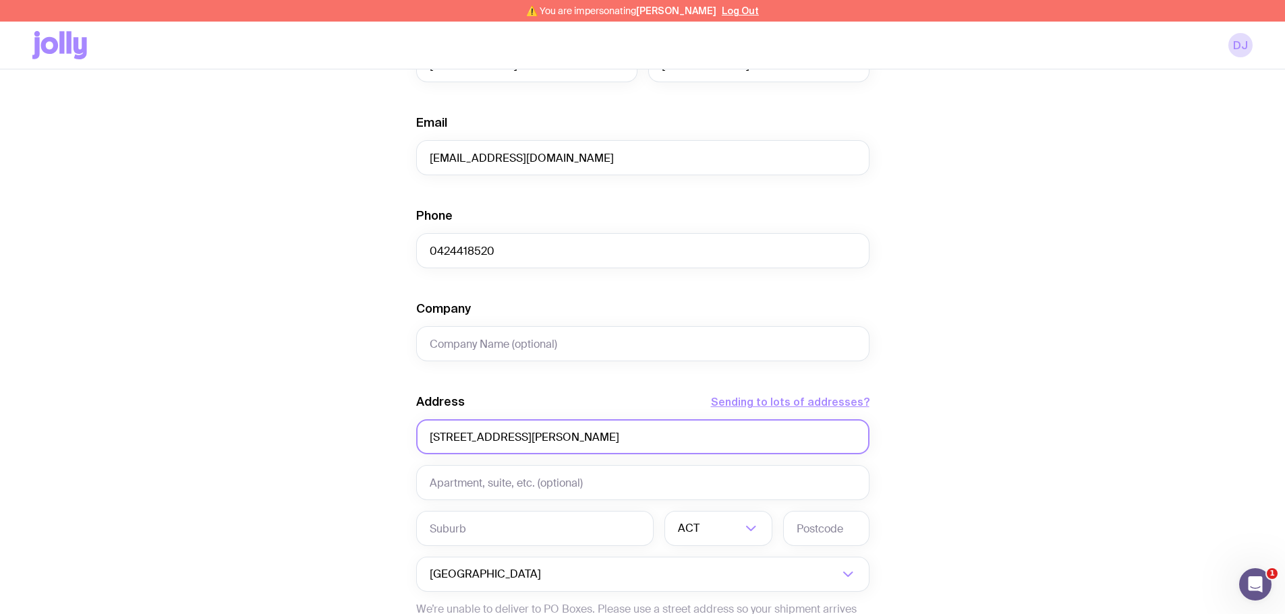
type input "[STREET_ADDRESS][PERSON_NAME]"
click at [352, 433] on div "Create shipment Shipment details 1 AS Colour Staple Tee Women’s · Large First N…" at bounding box center [642, 299] width 1220 height 1026
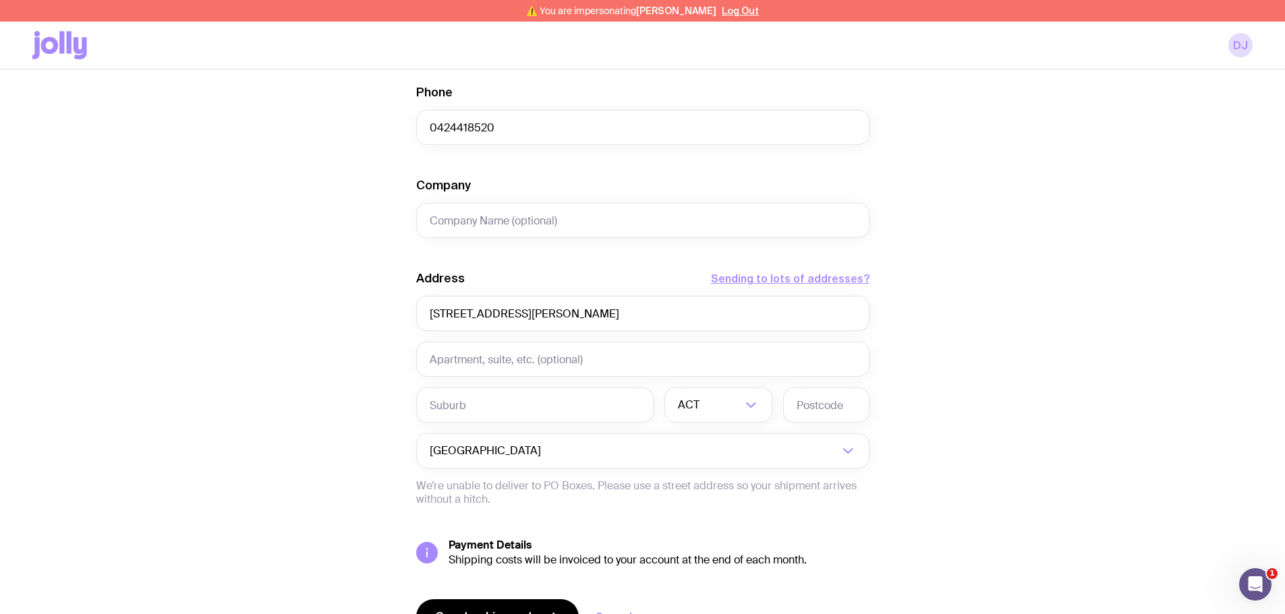
scroll to position [472, 0]
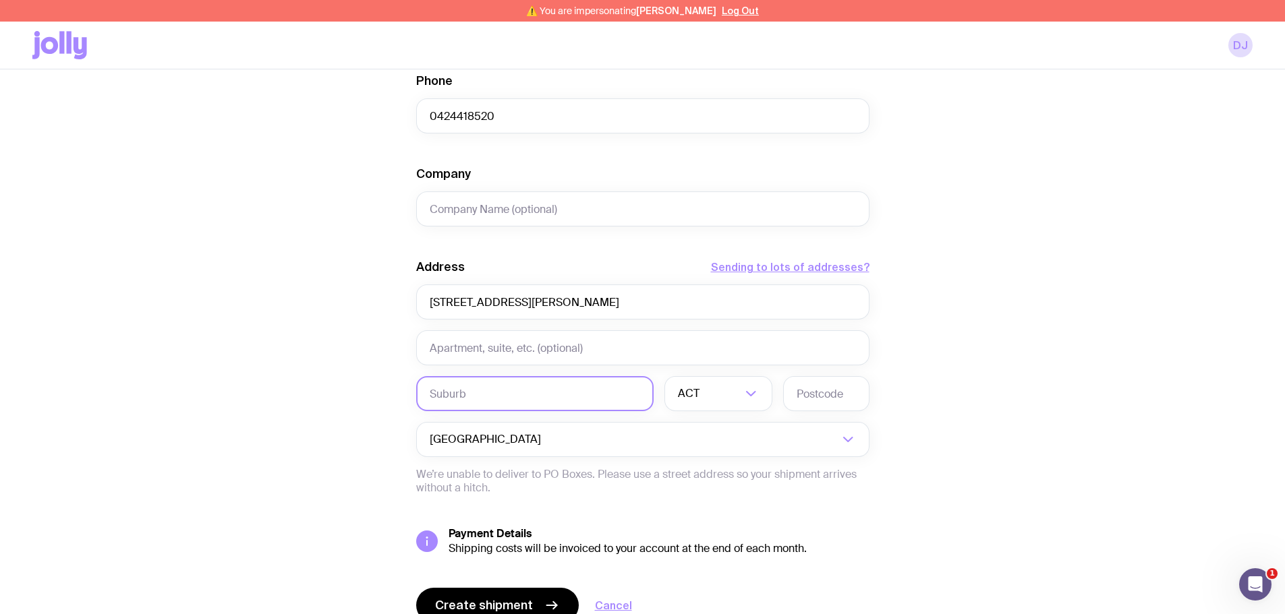
click at [454, 407] on input "text" at bounding box center [534, 393] width 237 height 35
paste input "[PERSON_NAME]"
type input "[PERSON_NAME]"
click at [736, 387] on input "Search for option" at bounding box center [709, 393] width 63 height 35
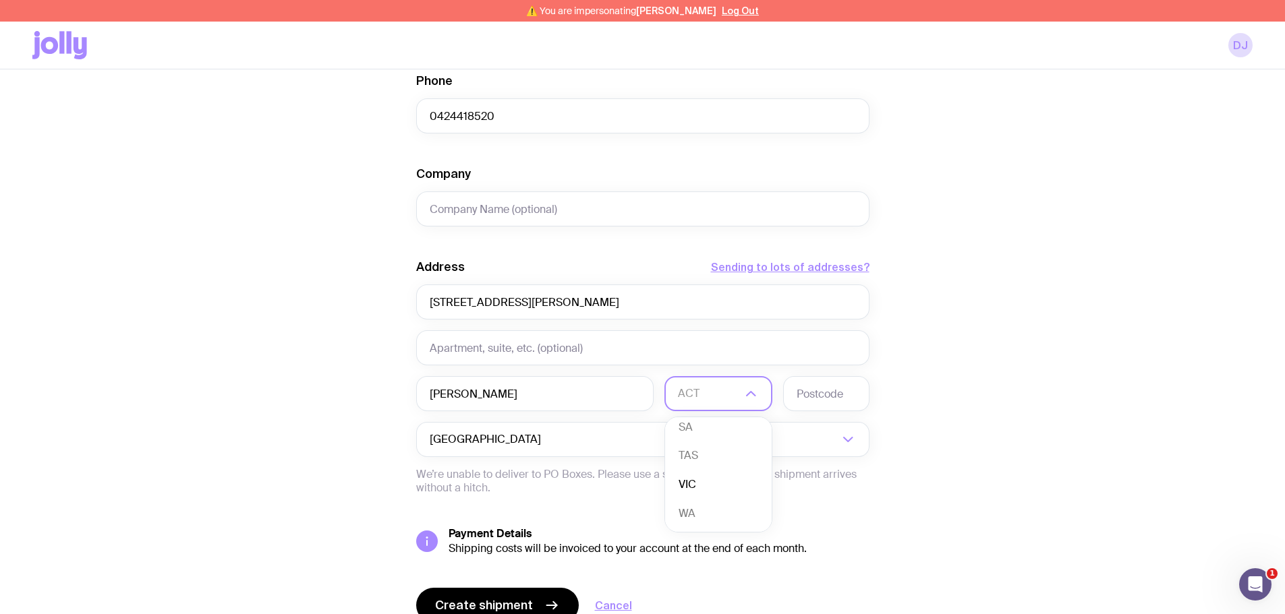
click at [716, 479] on li "VIC" at bounding box center [718, 485] width 107 height 29
click at [809, 389] on input "text" at bounding box center [826, 393] width 86 height 35
type input "3159"
click at [993, 332] on div "Create shipment Shipment details 1 AS Colour Staple Tee Women’s · Large First N…" at bounding box center [642, 164] width 1220 height 1026
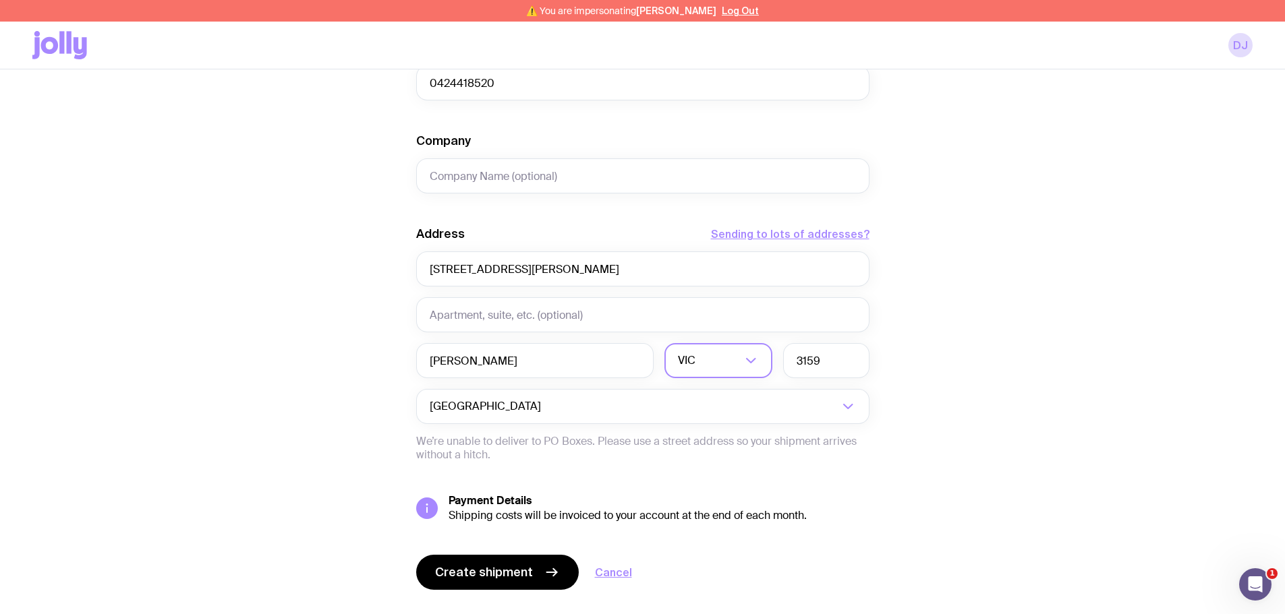
scroll to position [535, 0]
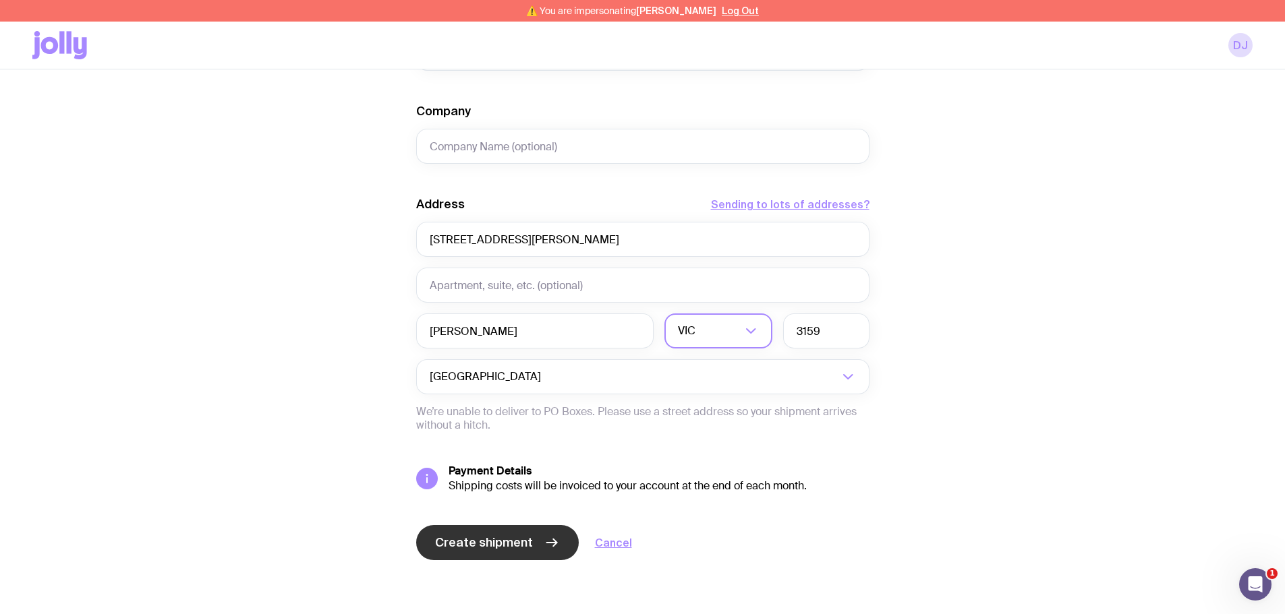
click at [510, 558] on button "Create shipment" at bounding box center [497, 542] width 163 height 35
